Goal: Information Seeking & Learning: Learn about a topic

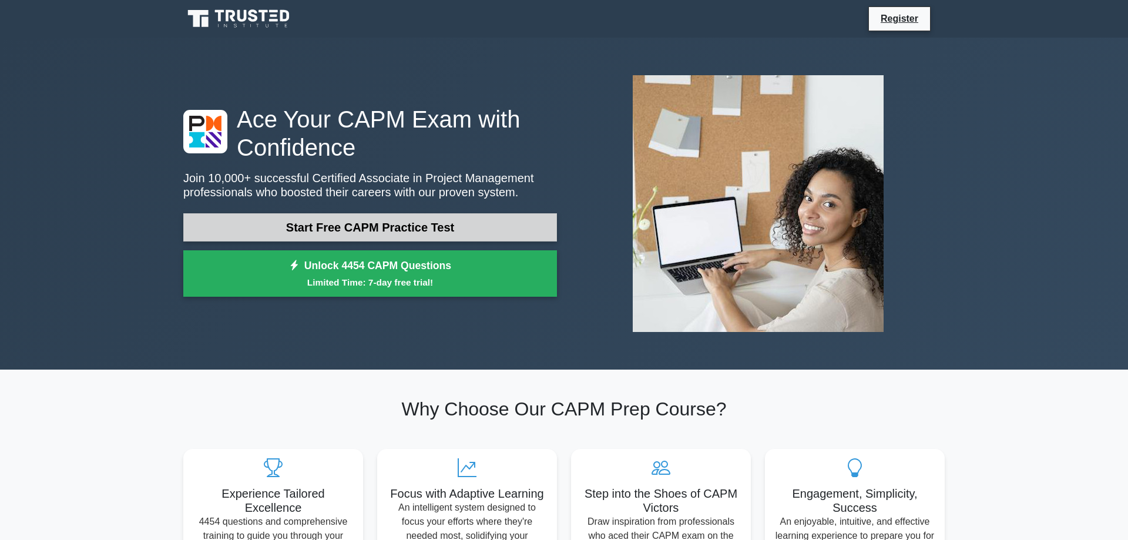
click at [484, 223] on link "Start Free CAPM Practice Test" at bounding box center [370, 227] width 374 height 28
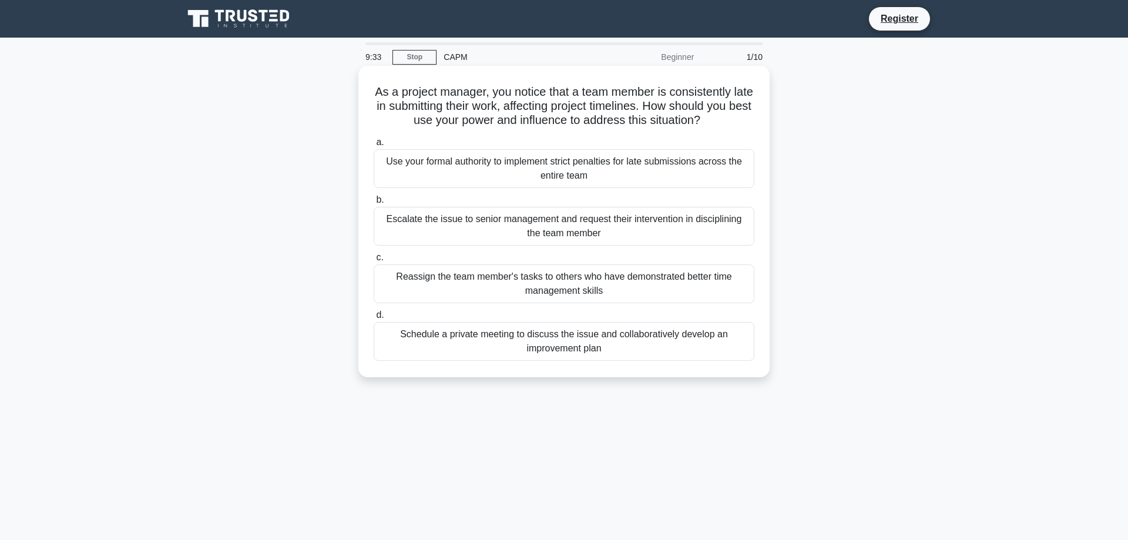
click at [664, 340] on div "Schedule a private meeting to discuss the issue and collaboratively develop an …" at bounding box center [564, 341] width 381 height 39
click at [556, 340] on div "Schedule a private meeting to discuss the issue and collaboratively develop an …" at bounding box center [564, 341] width 381 height 39
click at [374, 319] on input "d. Schedule a private meeting to discuss the issue and collaboratively develop …" at bounding box center [374, 315] width 0 height 8
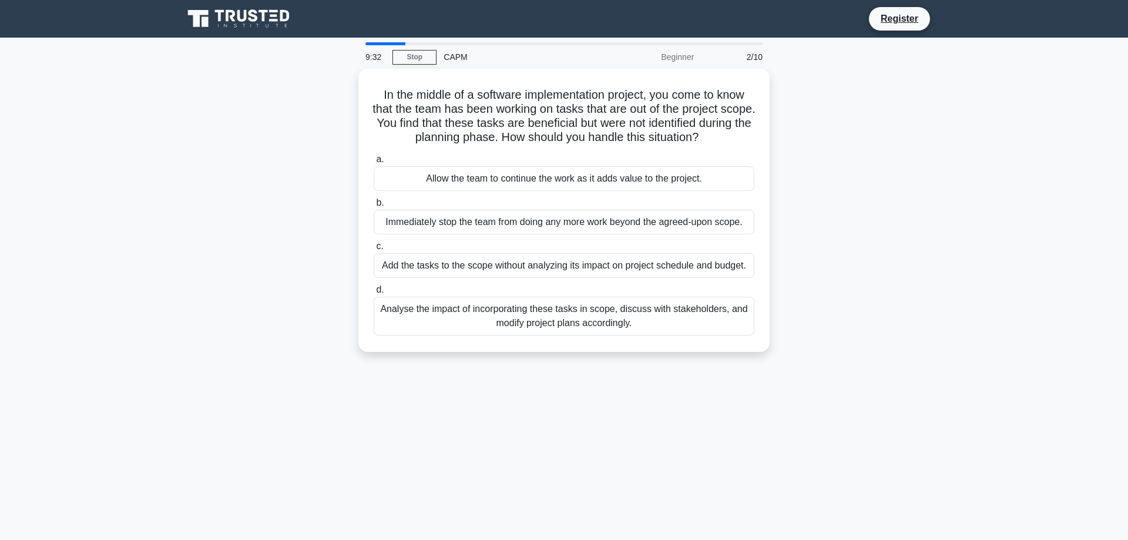
click at [556, 332] on div "Analyse the impact of incorporating these tasks in scope, discuss with stakehol…" at bounding box center [564, 316] width 381 height 39
click at [374, 294] on input "d. Analyse the impact of incorporating these tasks in scope, discuss with stake…" at bounding box center [374, 290] width 0 height 8
radio input "true"
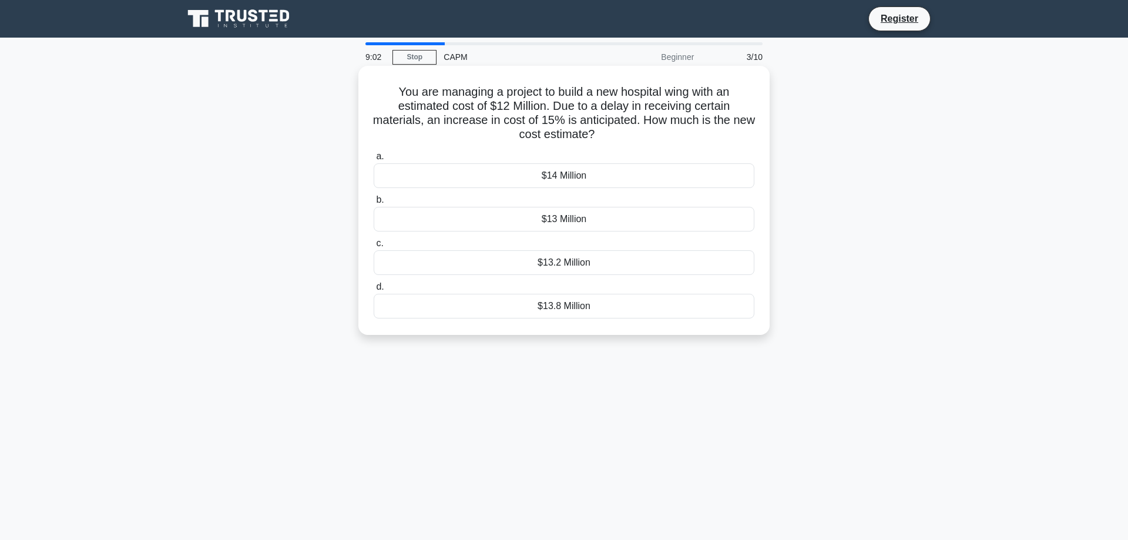
click at [548, 301] on div "$13.8 Million" at bounding box center [564, 306] width 381 height 25
click at [374, 291] on input "d. $13.8 Million" at bounding box center [374, 287] width 0 height 8
radio input "true"
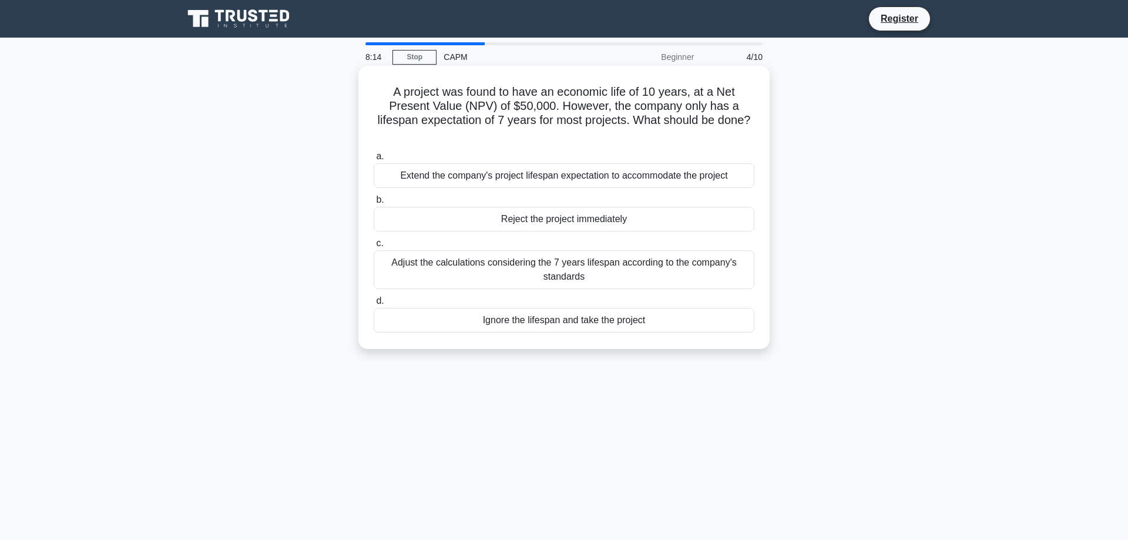
click at [666, 259] on div "Adjust the calculations considering the 7 years lifespan according to the compa…" at bounding box center [564, 269] width 381 height 39
click at [374, 247] on input "c. Adjust the calculations considering the 7 years lifespan according to the co…" at bounding box center [374, 244] width 0 height 8
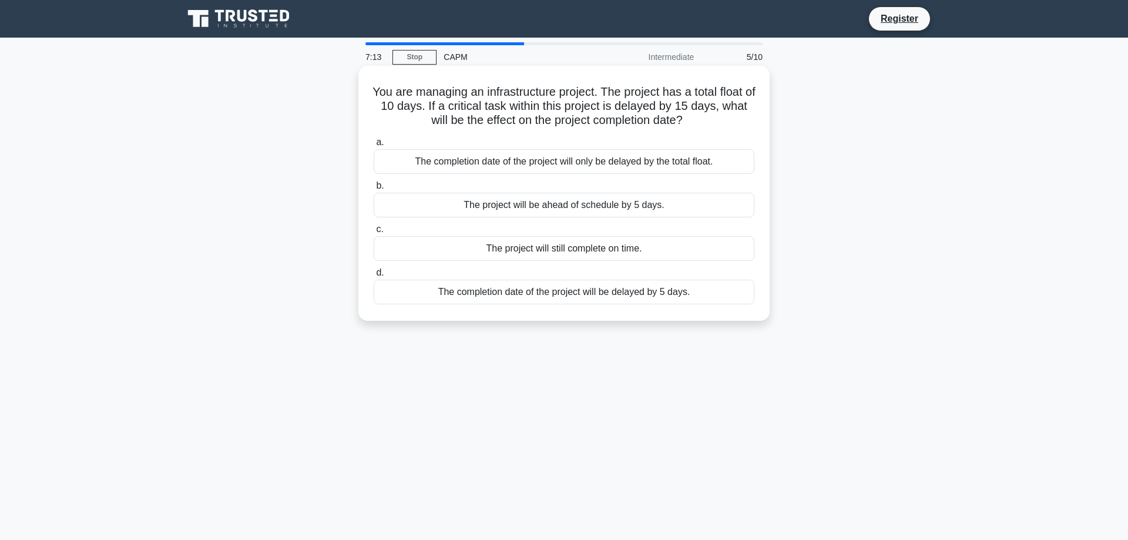
click at [707, 290] on div "The completion date of the project will be delayed by 5 days." at bounding box center [564, 292] width 381 height 25
click at [374, 277] on input "d. The completion date of the project will be delayed by 5 days." at bounding box center [374, 273] width 0 height 8
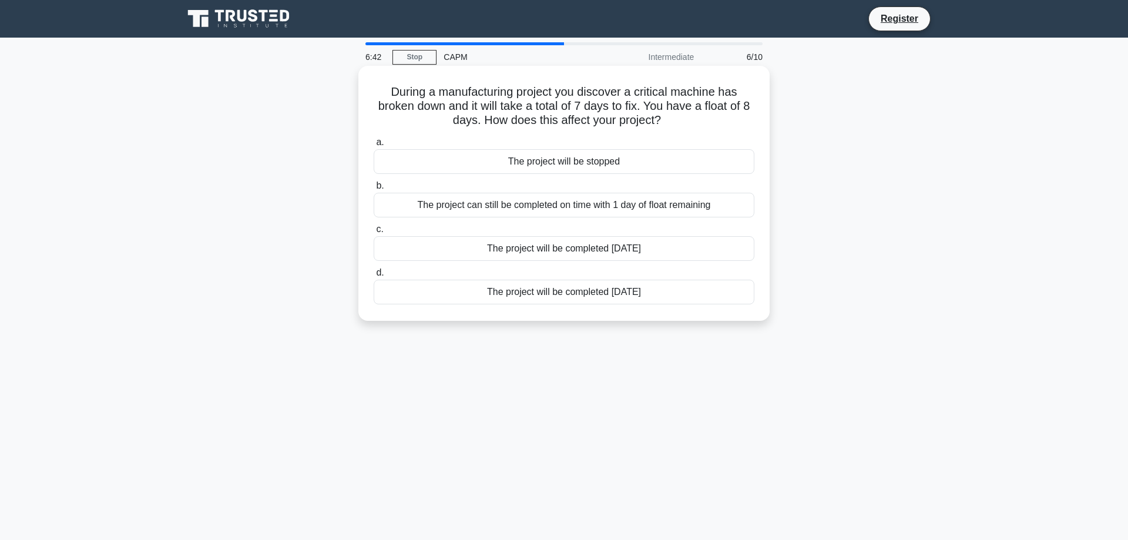
click at [598, 299] on div "The project will be completed 7 days later" at bounding box center [564, 292] width 381 height 25
click at [374, 277] on input "d. The project will be completed 7 days later" at bounding box center [374, 273] width 0 height 8
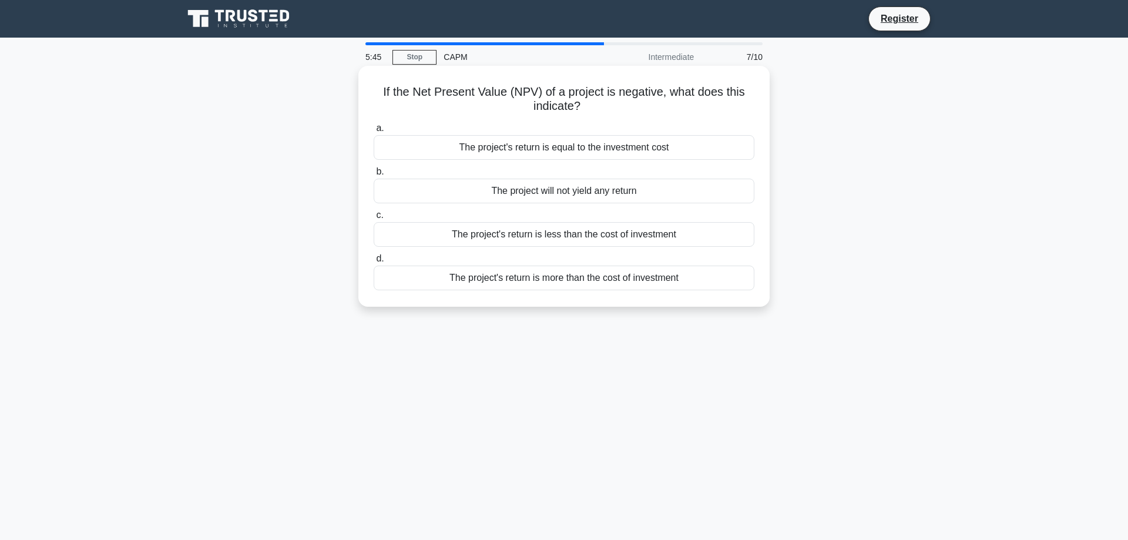
click at [646, 239] on div "The project's return is less than the cost of investment" at bounding box center [564, 234] width 381 height 25
click at [374, 219] on input "c. The project's return is less than the cost of investment" at bounding box center [374, 215] width 0 height 8
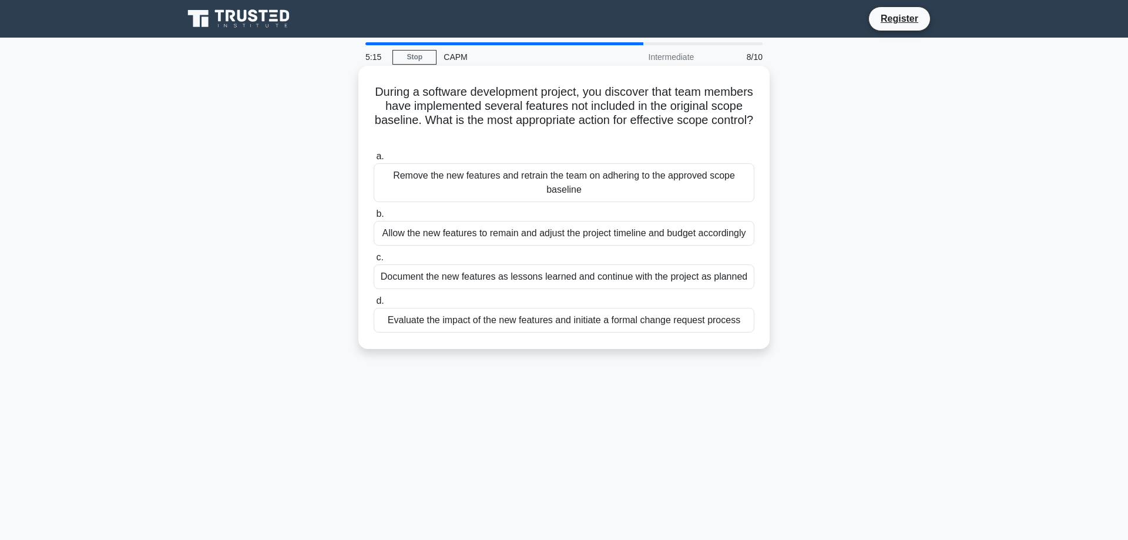
click at [688, 326] on div "Evaluate the impact of the new features and initiate a formal change request pr…" at bounding box center [564, 320] width 381 height 25
click at [374, 305] on input "d. Evaluate the impact of the new features and initiate a formal change request…" at bounding box center [374, 301] width 0 height 8
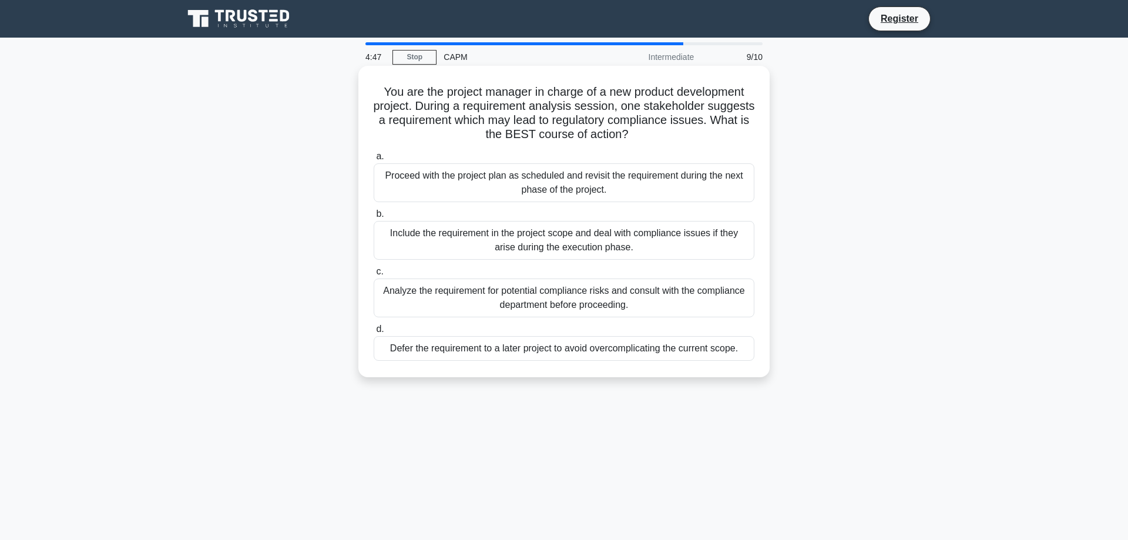
click at [662, 297] on div "Analyze the requirement for potential compliance risks and consult with the com…" at bounding box center [564, 297] width 381 height 39
click at [374, 276] on input "c. Analyze the requirement for potential compliance risks and consult with the …" at bounding box center [374, 272] width 0 height 8
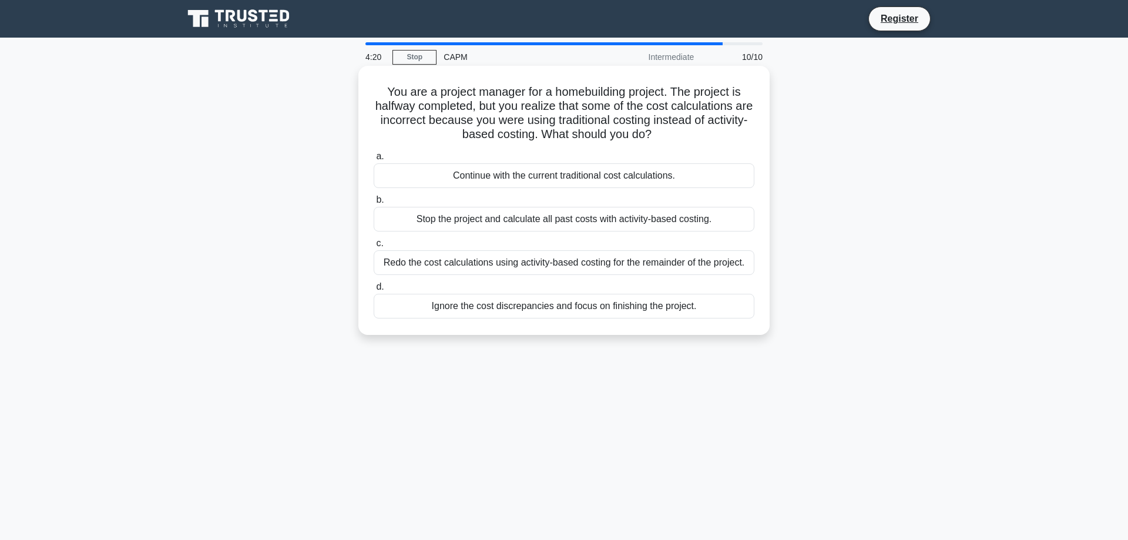
click at [696, 218] on div "Stop the project and calculate all past costs with activity-based costing." at bounding box center [564, 219] width 381 height 25
click at [374, 204] on input "b. Stop the project and calculate all past costs with activity-based costing." at bounding box center [374, 200] width 0 height 8
radio input "true"
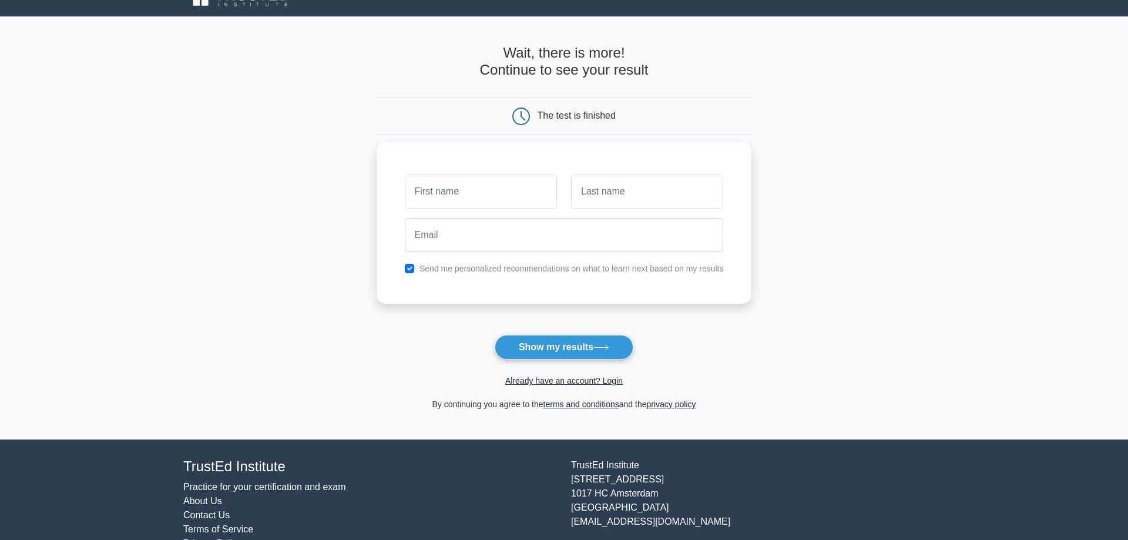
scroll to position [51, 0]
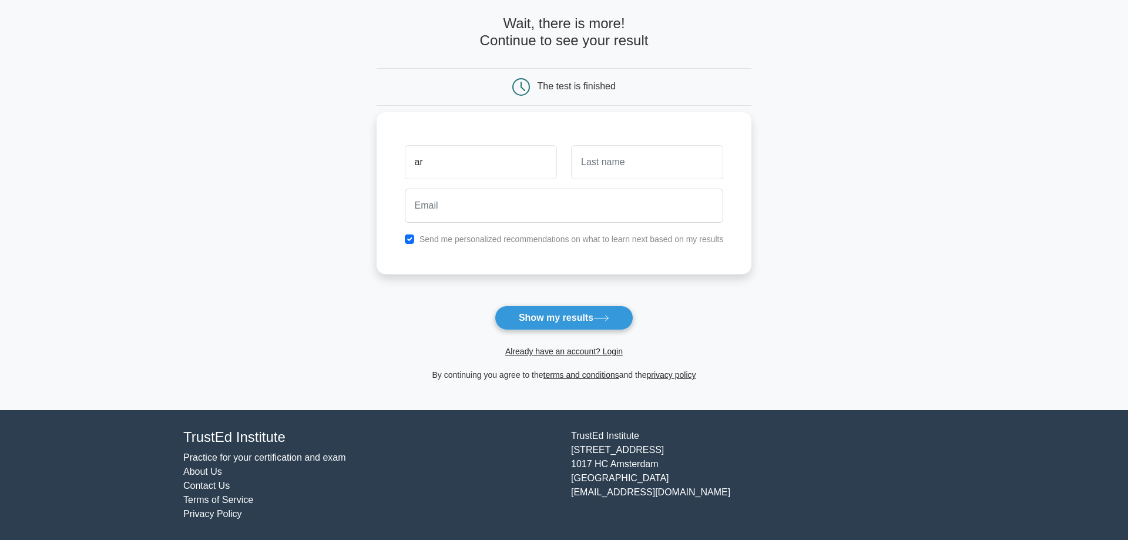
type input "aro"
drag, startPoint x: 503, startPoint y: 167, endPoint x: 337, endPoint y: 160, distance: 167.0
click at [405, 160] on input "aro" at bounding box center [481, 162] width 152 height 34
type input "Caro"
click at [677, 158] on input "text" at bounding box center [647, 162] width 152 height 34
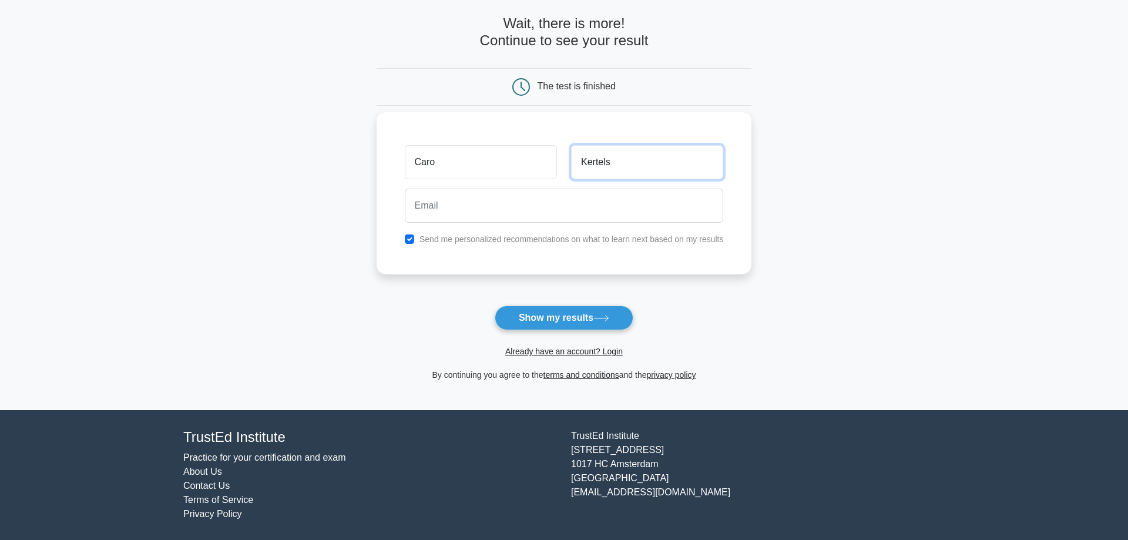
type input "Kertels"
click at [589, 214] on input "email" at bounding box center [564, 206] width 319 height 34
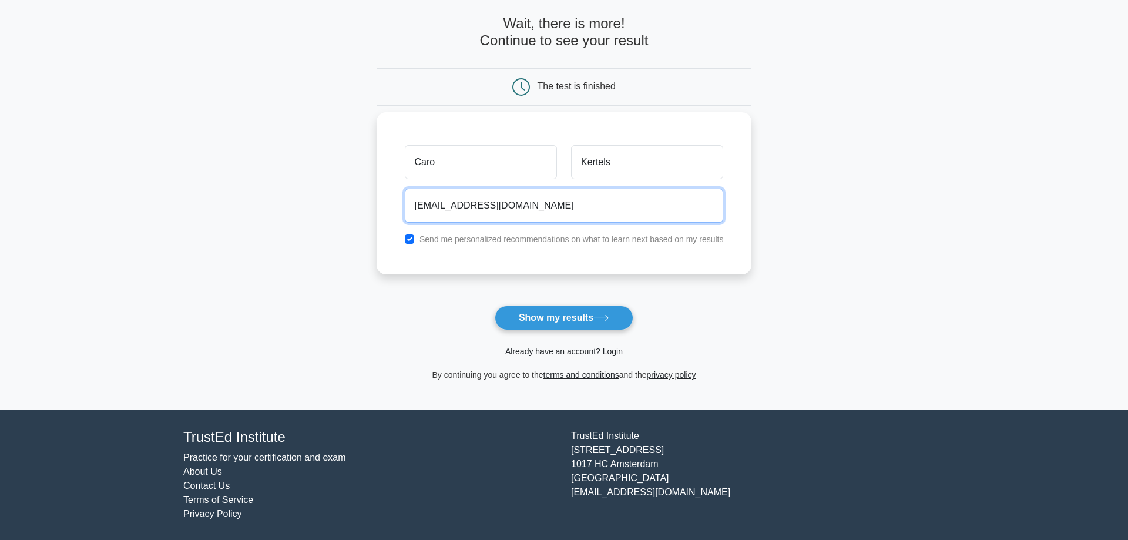
type input "caro.kertels@googlemail.com"
click at [410, 236] on input "checkbox" at bounding box center [409, 238] width 9 height 9
checkbox input "false"
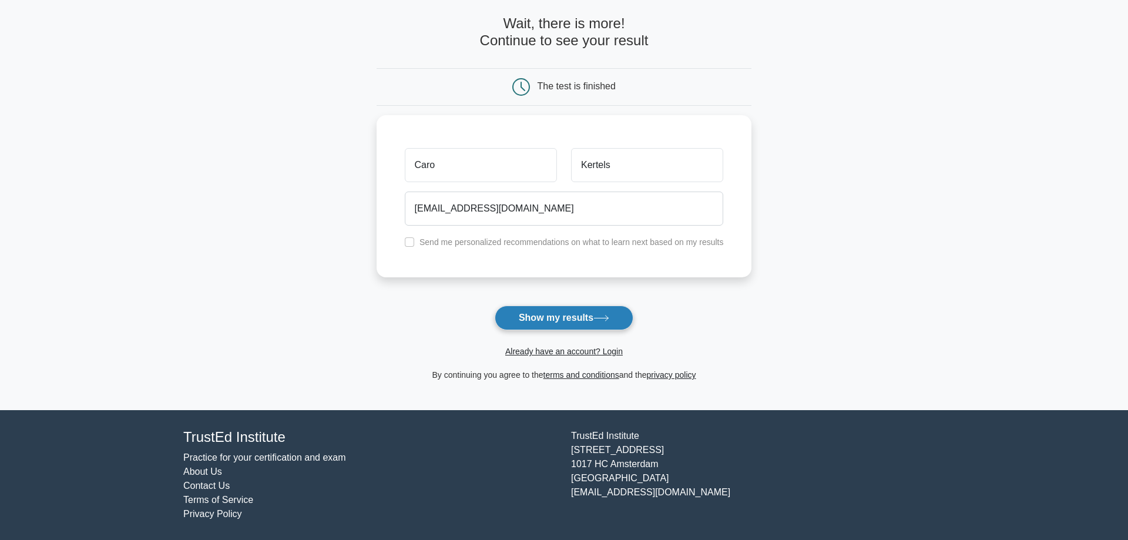
click at [531, 318] on button "Show my results" at bounding box center [564, 317] width 139 height 25
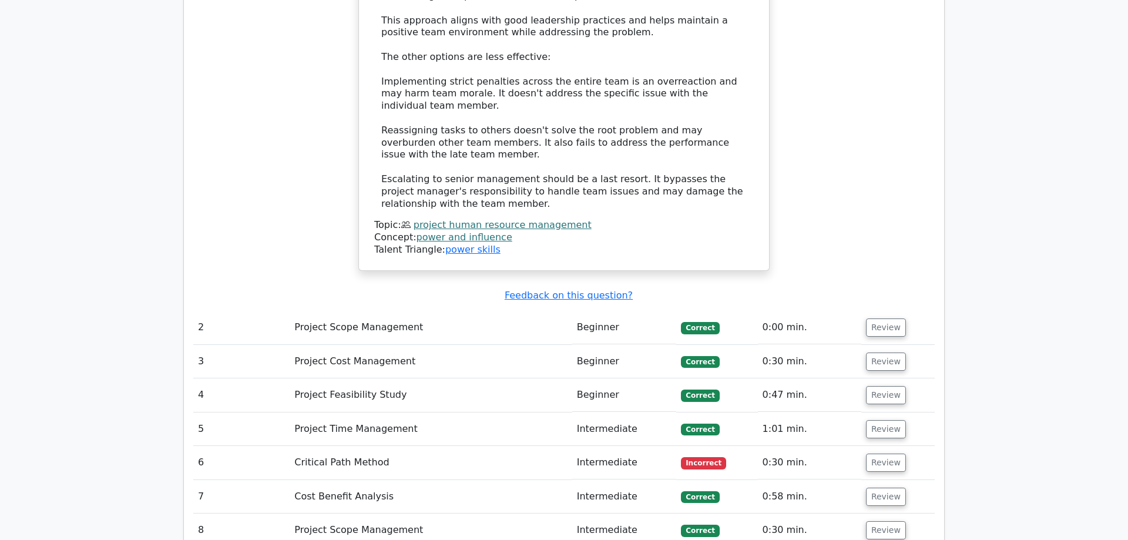
scroll to position [1558, 0]
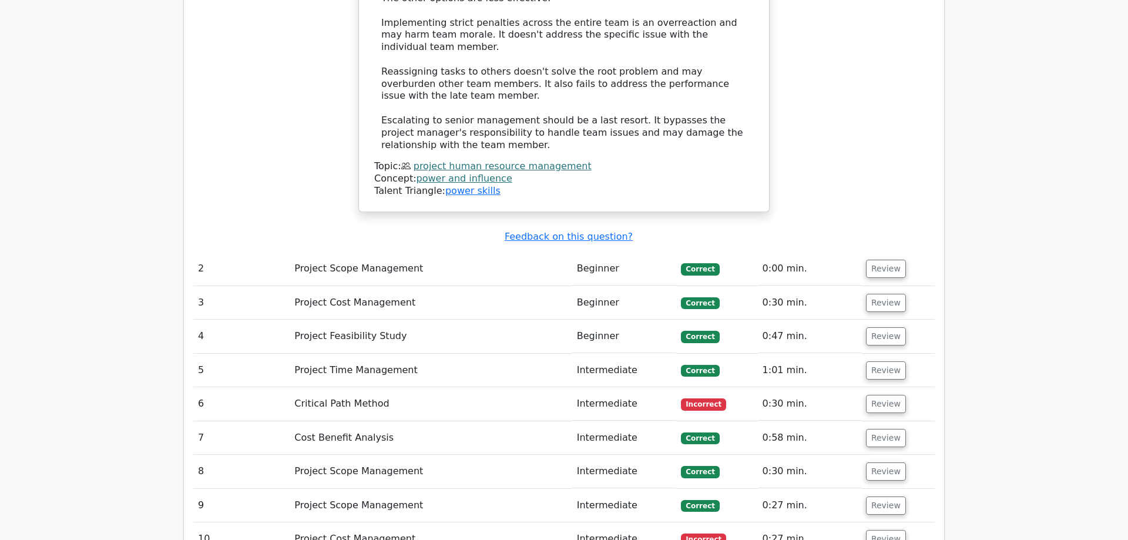
click at [482, 286] on td "Project Cost Management" at bounding box center [431, 302] width 282 height 33
click at [887, 294] on button "Review" at bounding box center [886, 303] width 40 height 18
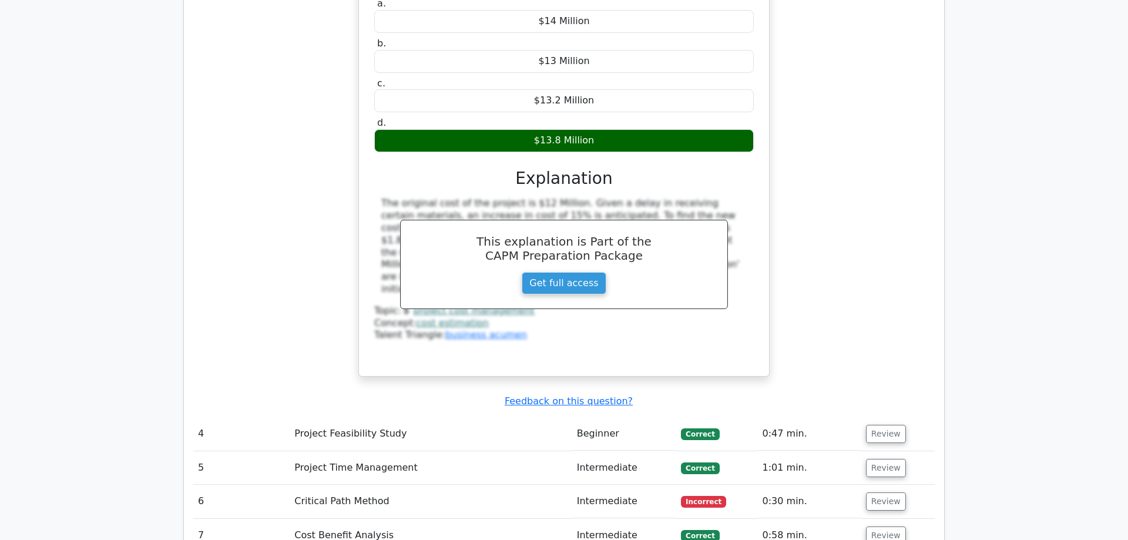
scroll to position [1977, 0]
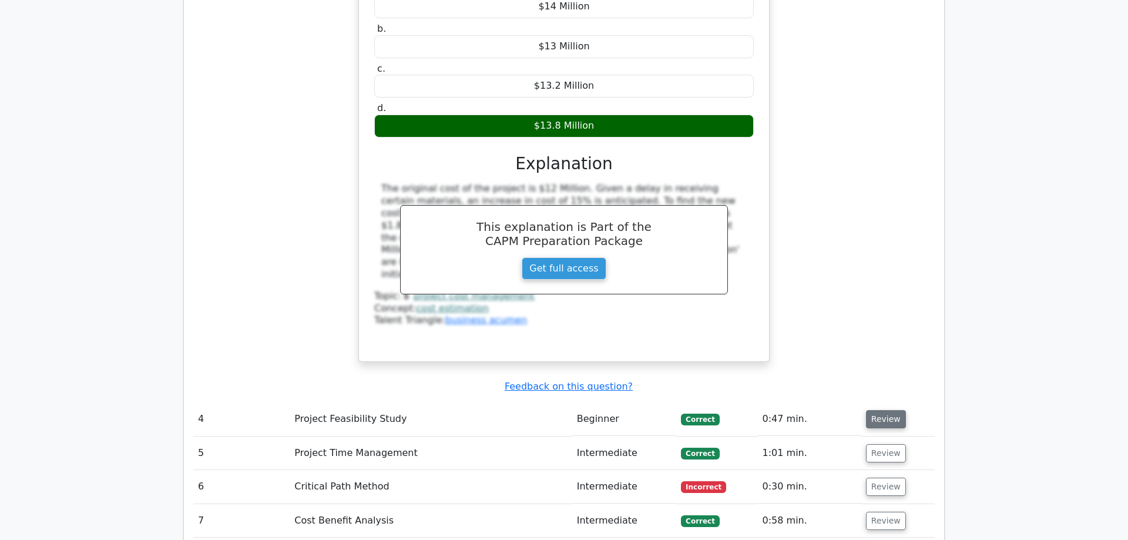
click at [887, 410] on button "Review" at bounding box center [886, 419] width 40 height 18
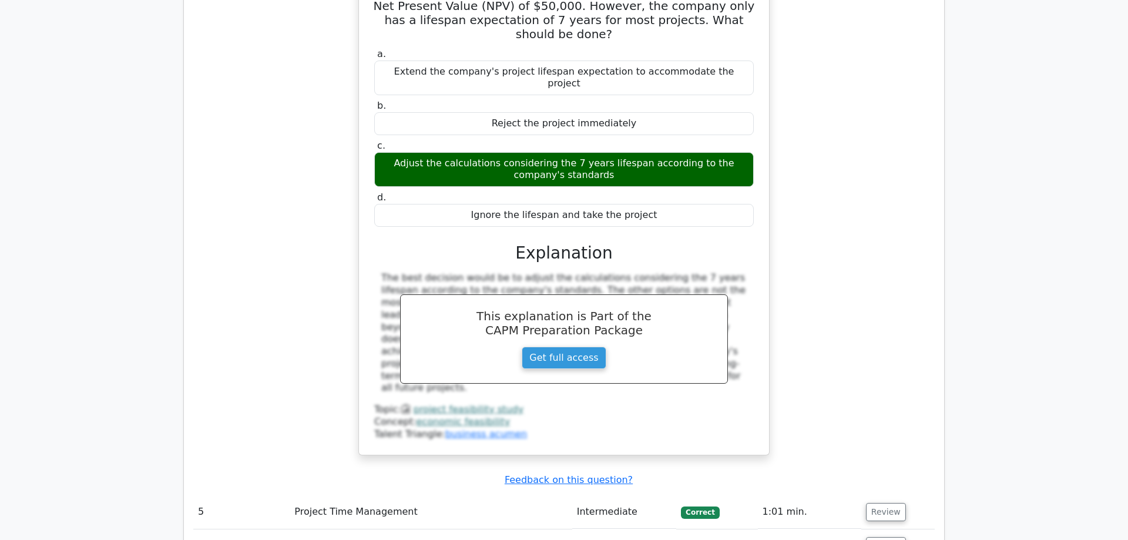
scroll to position [2517, 0]
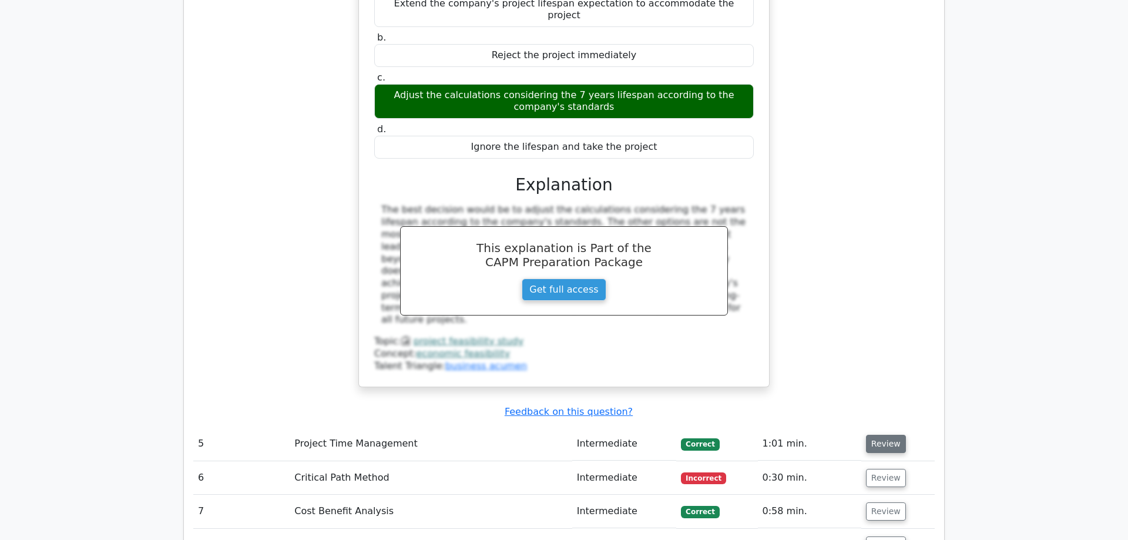
click at [891, 435] on button "Review" at bounding box center [886, 444] width 40 height 18
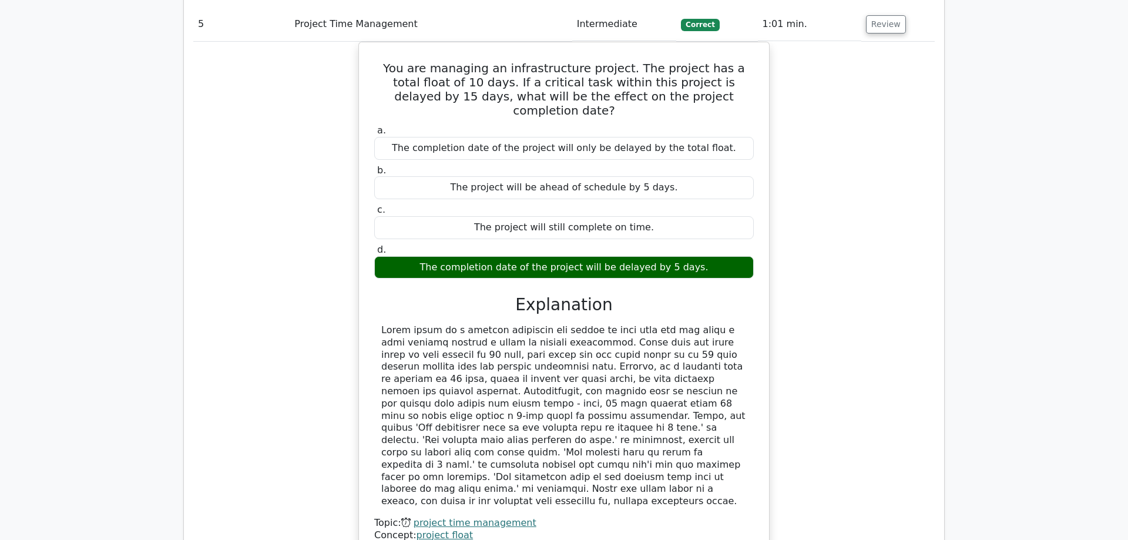
scroll to position [3056, 0]
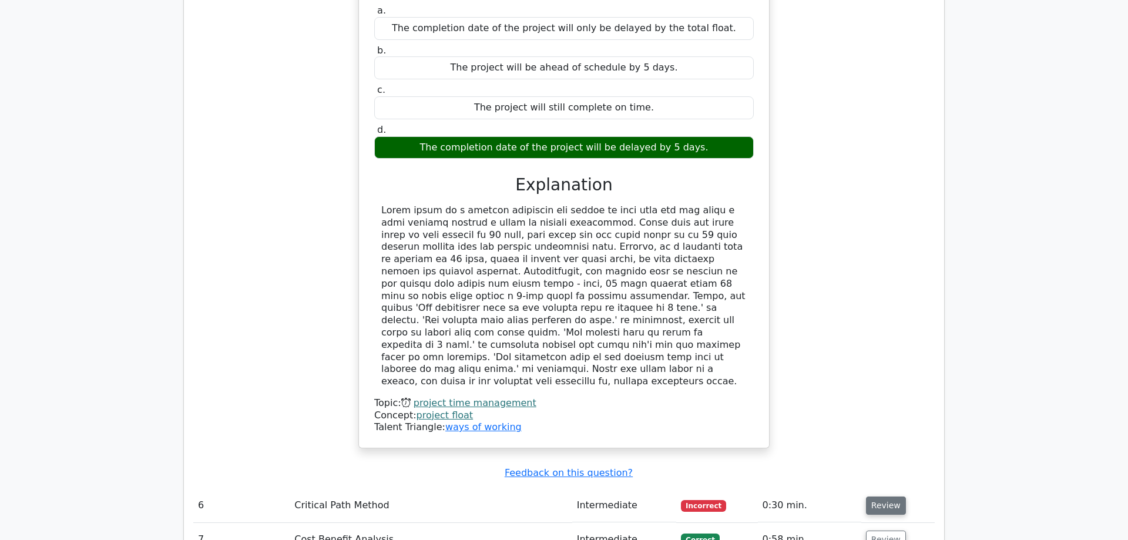
click at [891, 496] on button "Review" at bounding box center [886, 505] width 40 height 18
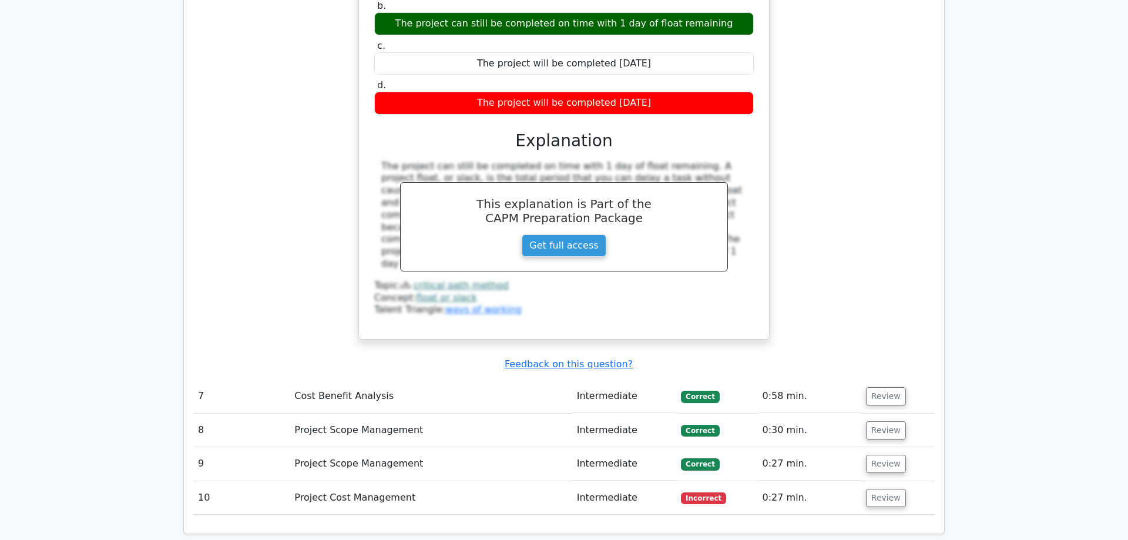
scroll to position [3715, 0]
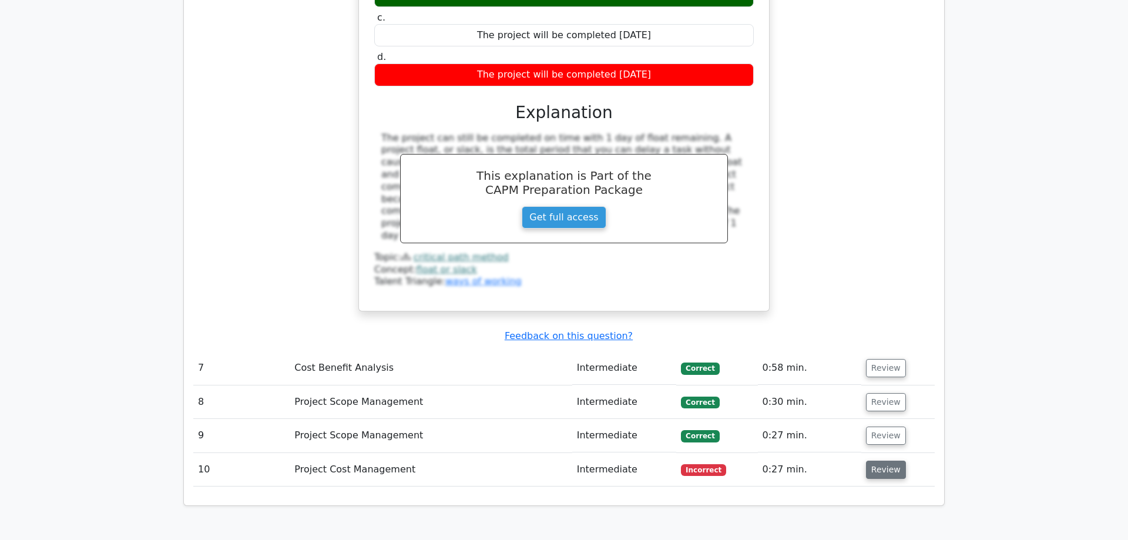
click at [872, 461] on button "Review" at bounding box center [886, 470] width 40 height 18
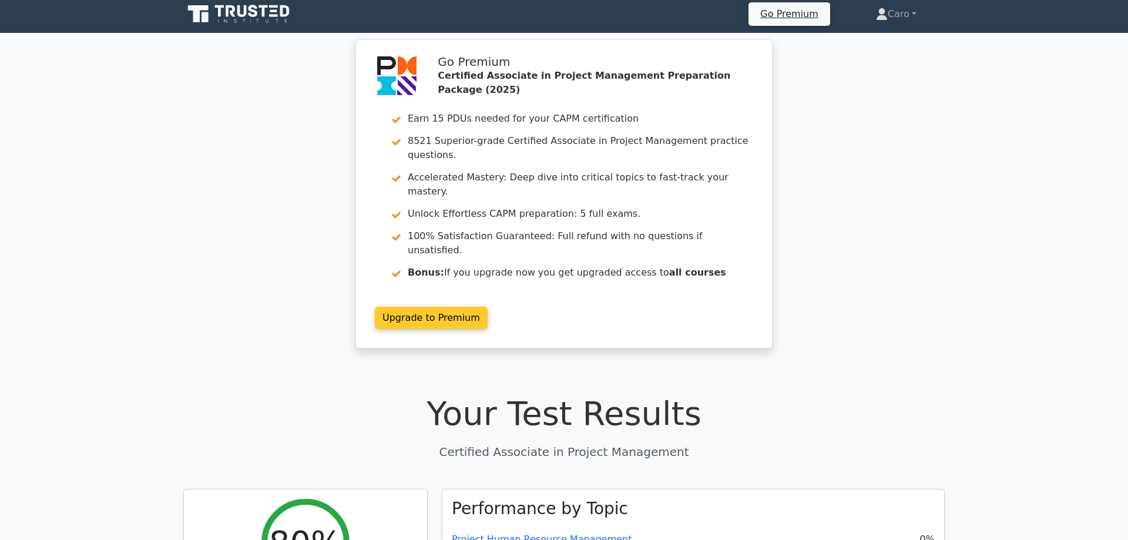
scroll to position [0, 0]
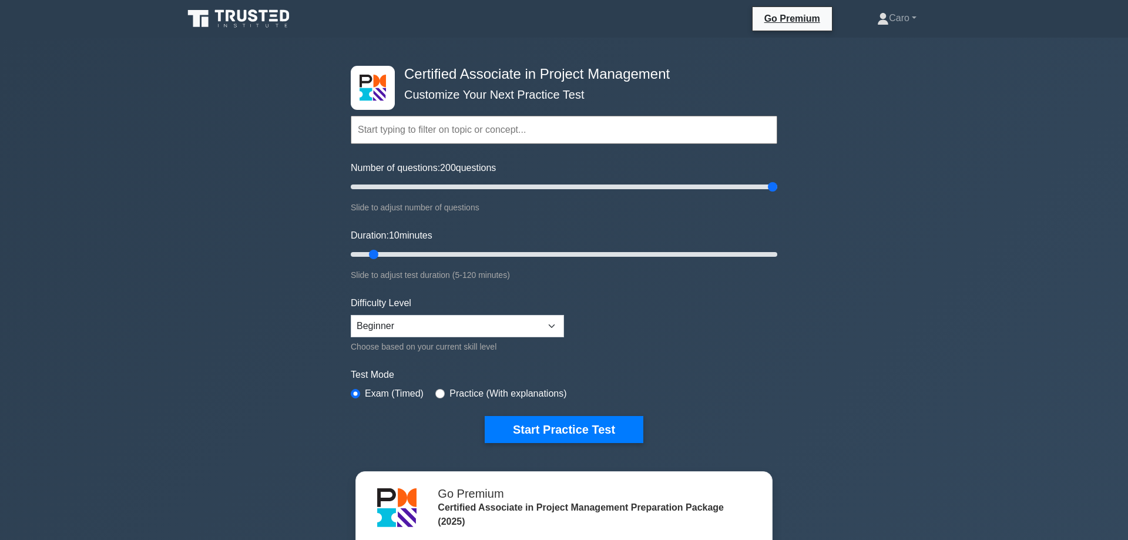
drag, startPoint x: 368, startPoint y: 187, endPoint x: 851, endPoint y: 194, distance: 483.0
type input "200"
click at [777, 194] on input "Number of questions: 200 questions" at bounding box center [564, 187] width 427 height 14
drag, startPoint x: 371, startPoint y: 256, endPoint x: 895, endPoint y: 261, distance: 523.5
type input "120"
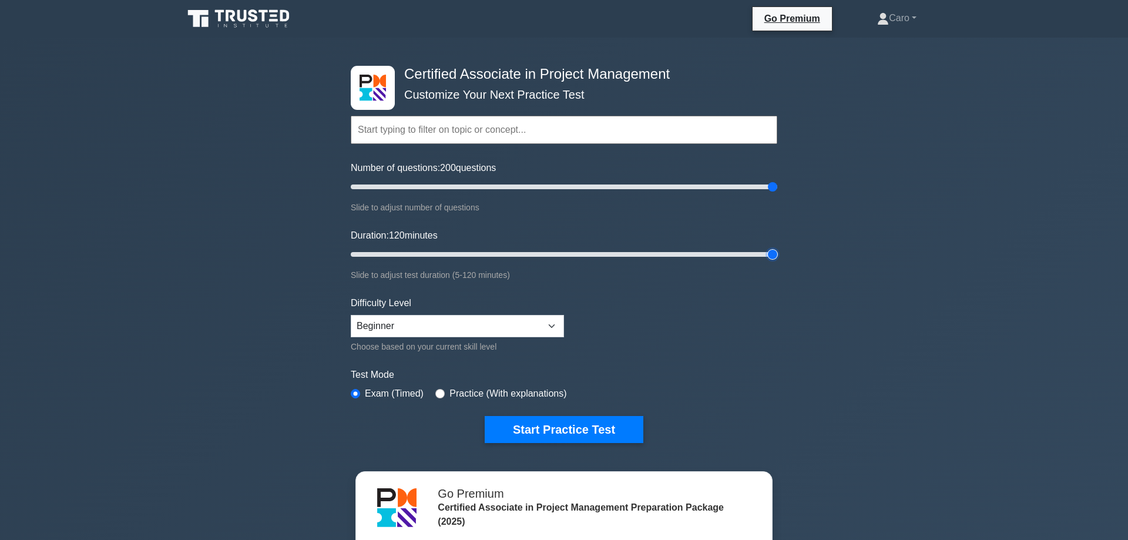
click at [777, 261] on input "Duration: 120 minutes" at bounding box center [564, 254] width 427 height 14
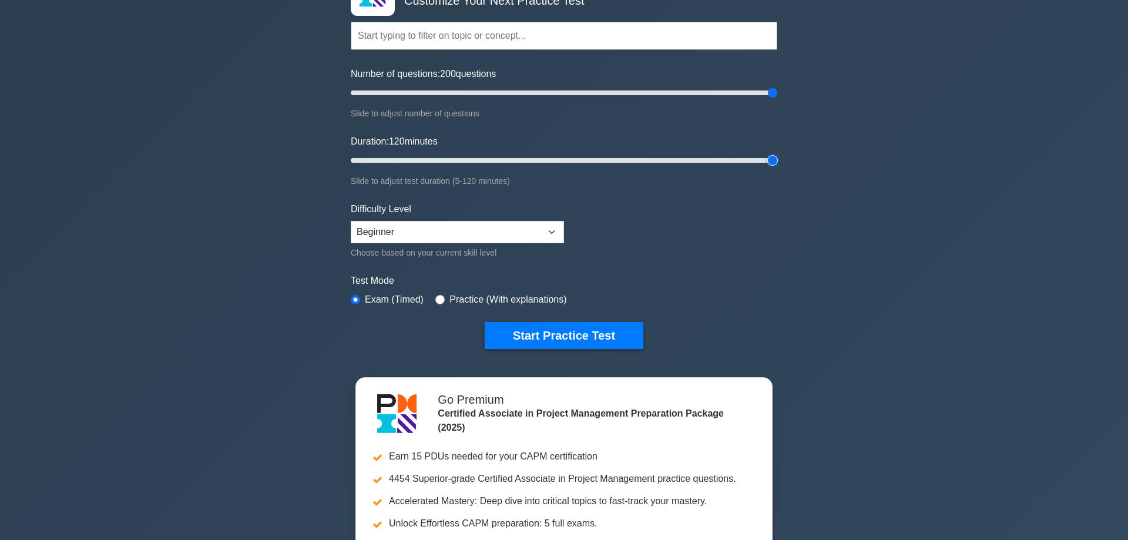
scroll to position [120, 0]
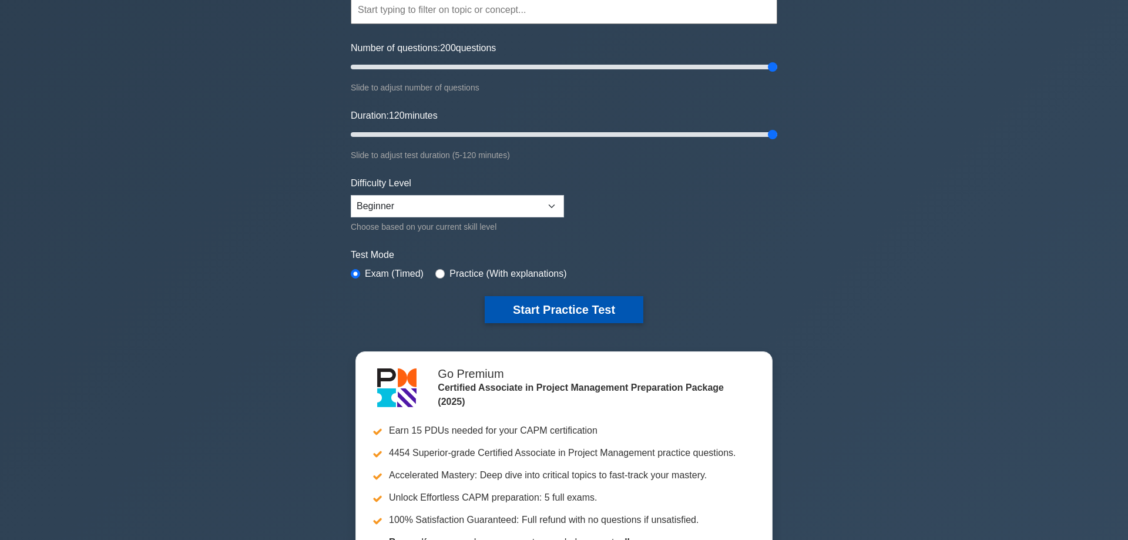
click at [633, 312] on button "Start Practice Test" at bounding box center [564, 309] width 159 height 27
